Goal: Task Accomplishment & Management: Use online tool/utility

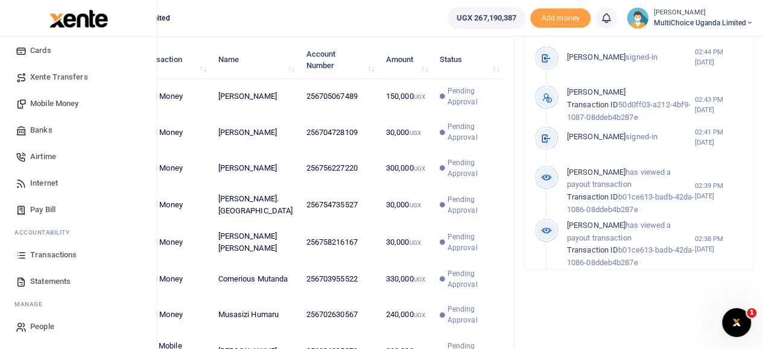
scroll to position [10, 10]
click at [63, 255] on span "Transactions" at bounding box center [53, 255] width 46 height 12
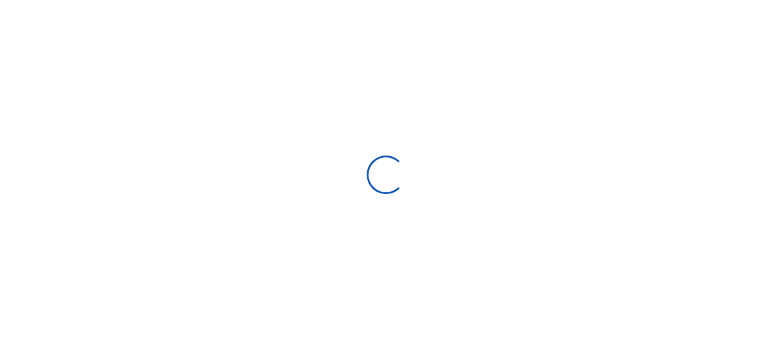
select select
type input "[DATE] - [DATE]"
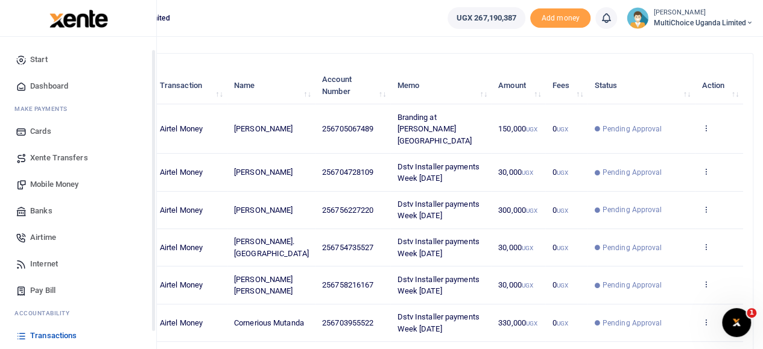
scroll to position [81, 0]
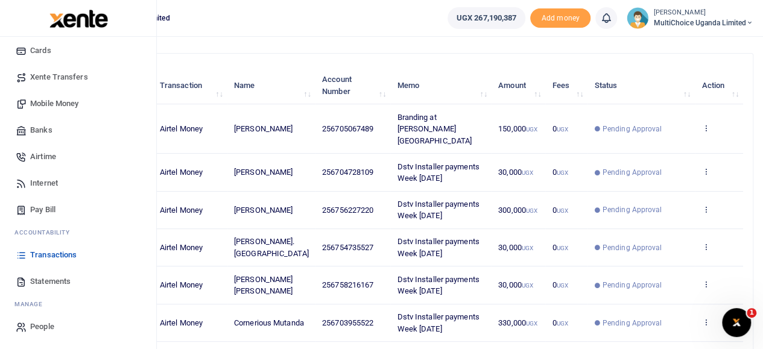
click at [48, 256] on span "Transactions" at bounding box center [53, 255] width 46 height 12
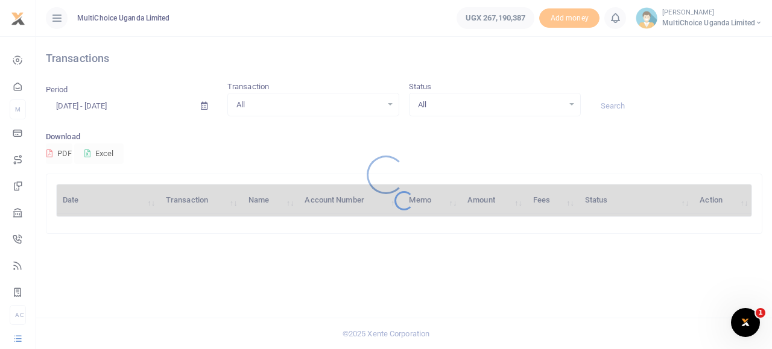
click at [567, 106] on div at bounding box center [386, 174] width 772 height 349
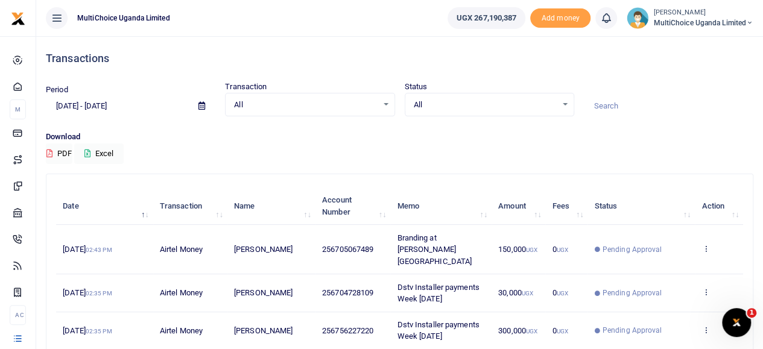
click at [564, 109] on div "All Select an option..." at bounding box center [489, 104] width 168 height 13
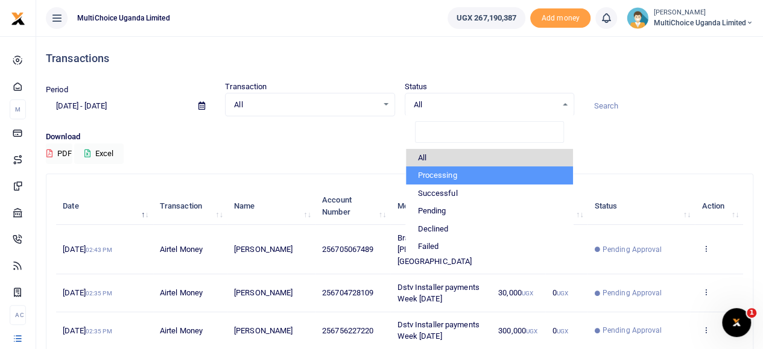
click at [433, 170] on li "Processing" at bounding box center [489, 176] width 167 height 18
select select "PROCESSING"
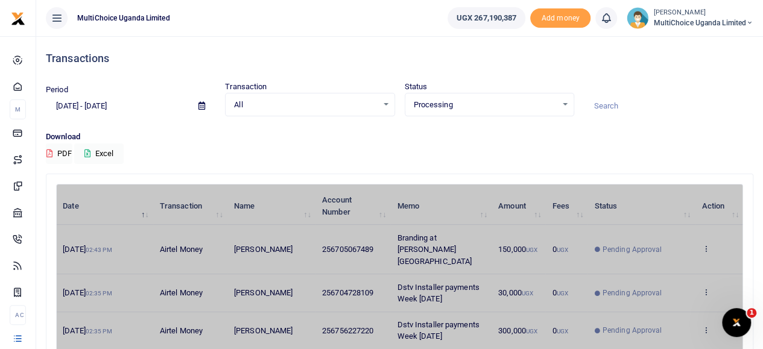
click at [642, 150] on div "Download PDF Excel" at bounding box center [400, 147] width 708 height 33
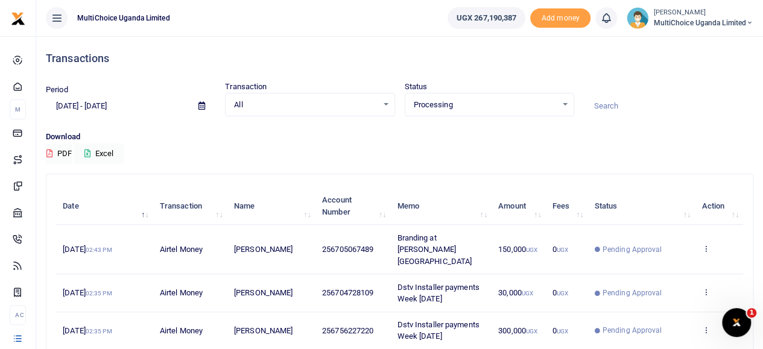
click at [671, 151] on div "Download PDF Excel" at bounding box center [400, 147] width 708 height 33
click at [88, 153] on icon at bounding box center [87, 154] width 6 height 8
click at [88, 150] on icon at bounding box center [87, 154] width 6 height 8
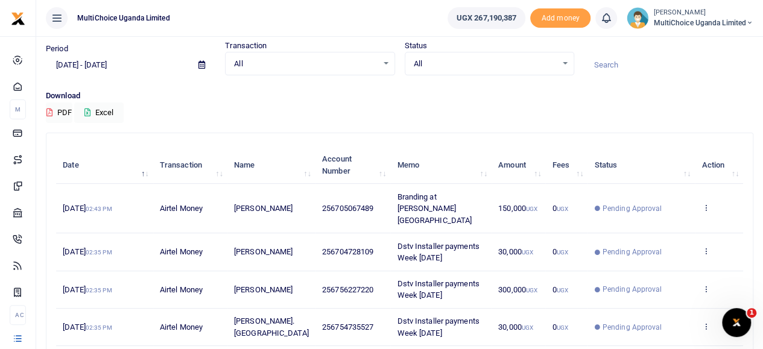
scroll to position [60, 0]
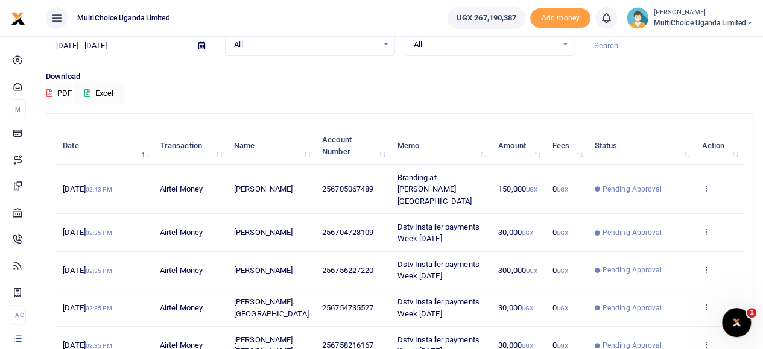
click at [702, 184] on icon at bounding box center [706, 188] width 8 height 8
click at [683, 199] on link "View details" at bounding box center [661, 203] width 95 height 17
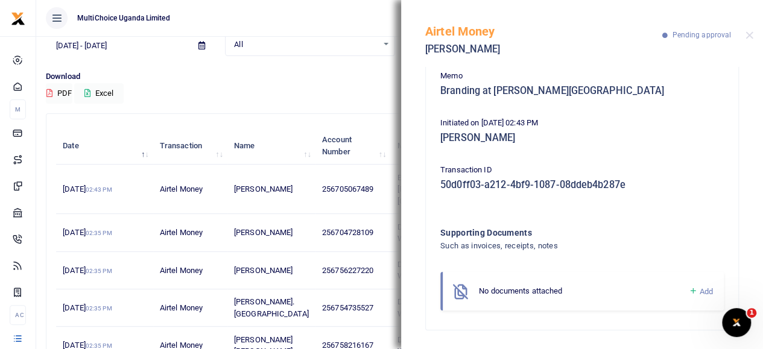
scroll to position [0, 0]
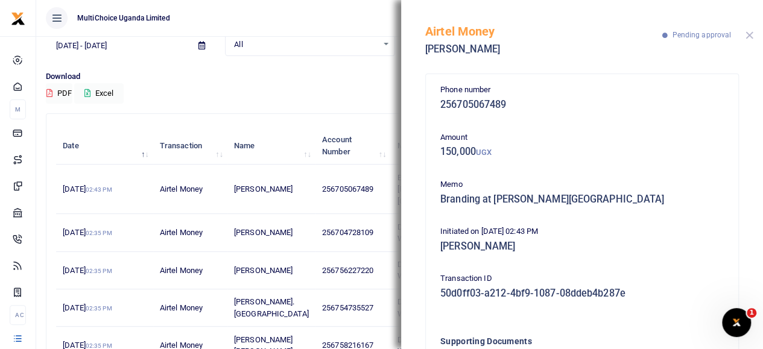
click at [746, 33] on button "Close" at bounding box center [750, 35] width 8 height 8
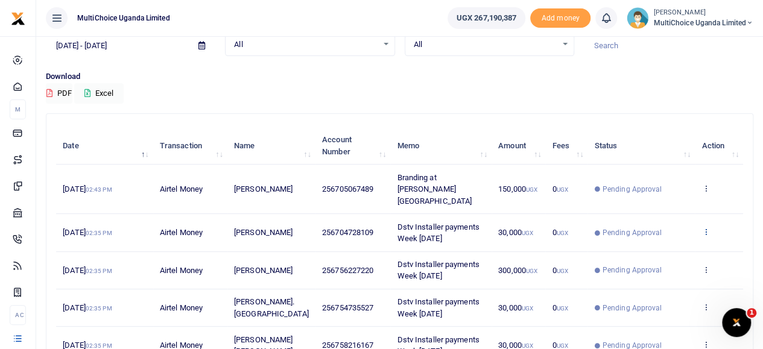
click at [705, 227] on icon at bounding box center [706, 231] width 8 height 8
click at [662, 240] on link "View details" at bounding box center [661, 240] width 95 height 17
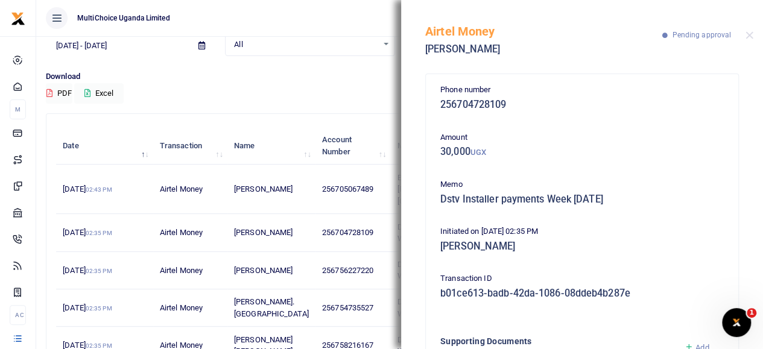
scroll to position [160, 0]
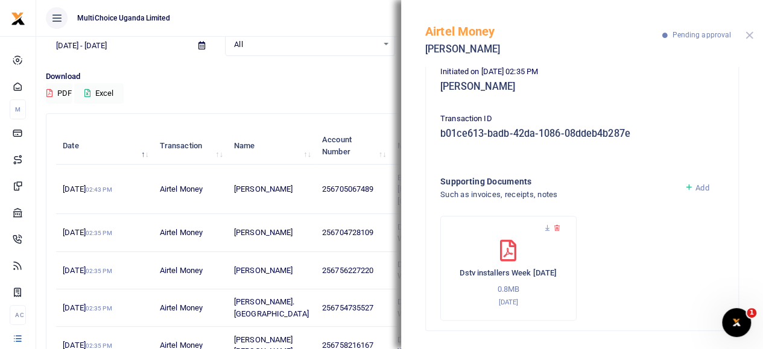
click at [751, 35] on button "Close" at bounding box center [750, 35] width 8 height 8
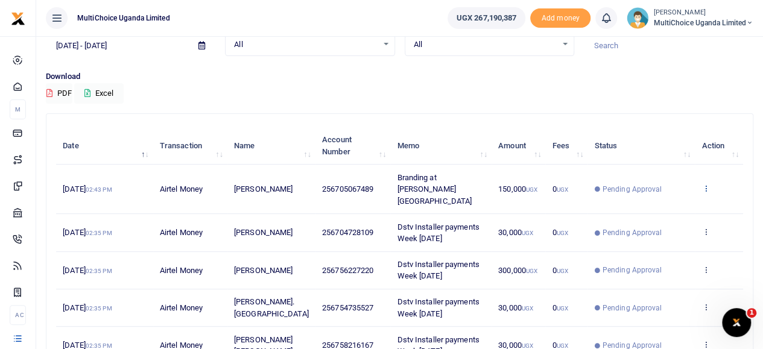
click at [708, 184] on icon at bounding box center [706, 188] width 8 height 8
click at [687, 200] on link "View details" at bounding box center [661, 203] width 95 height 17
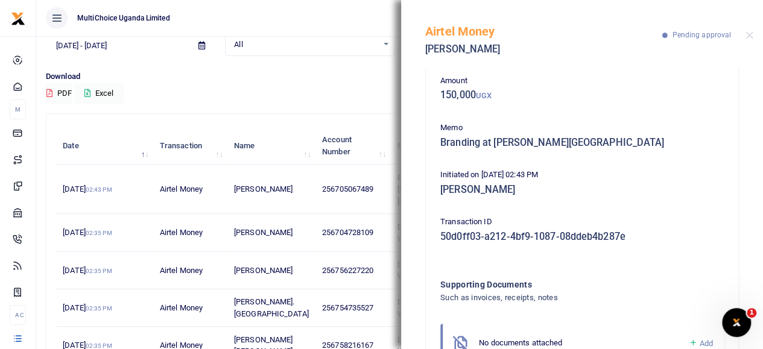
scroll to position [109, 0]
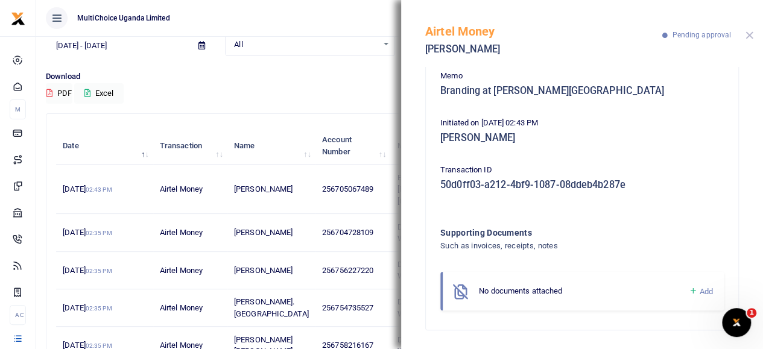
click at [746, 33] on button "Close" at bounding box center [750, 35] width 8 height 8
